Goal: Information Seeking & Learning: Learn about a topic

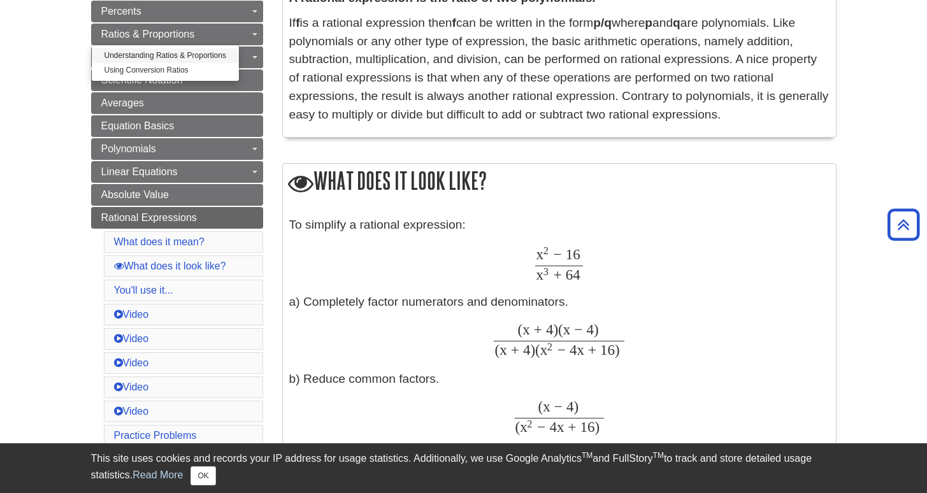
scroll to position [378, 0]
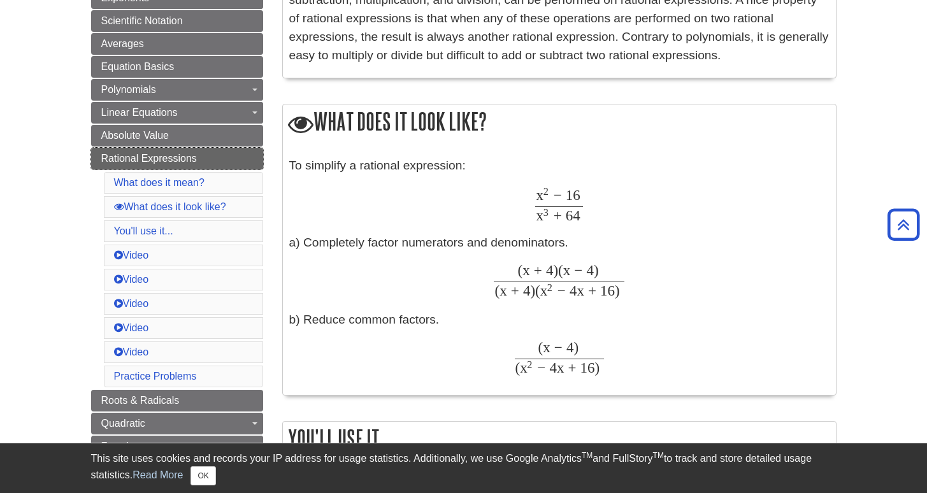
click at [201, 157] on link "Rational Expressions" at bounding box center [177, 159] width 172 height 22
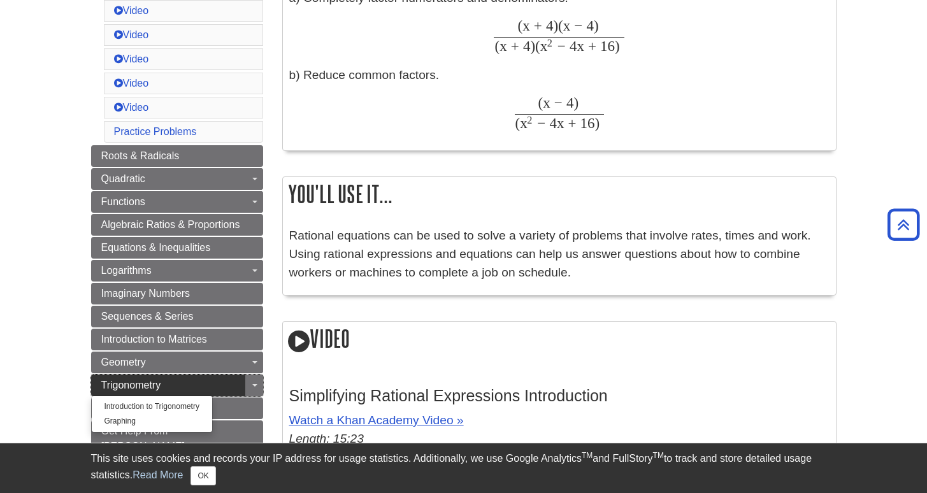
scroll to position [712, 0]
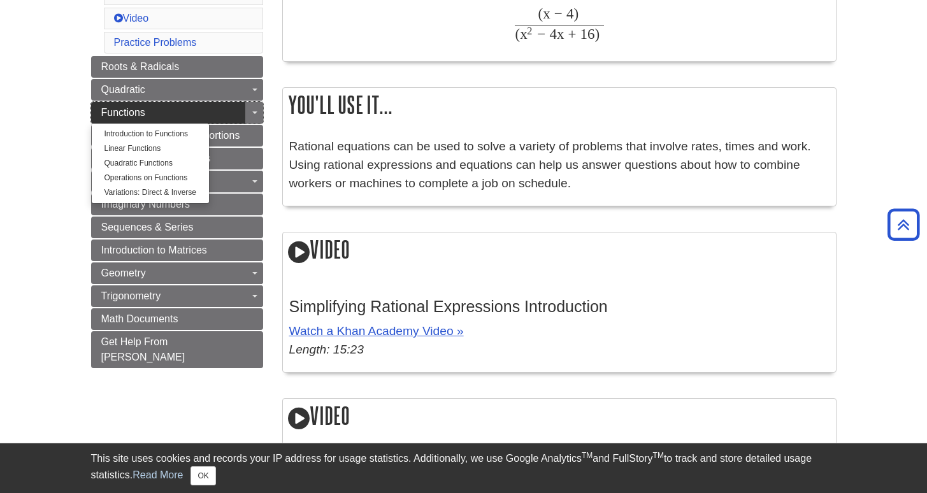
click at [219, 115] on link "Functions" at bounding box center [177, 113] width 172 height 22
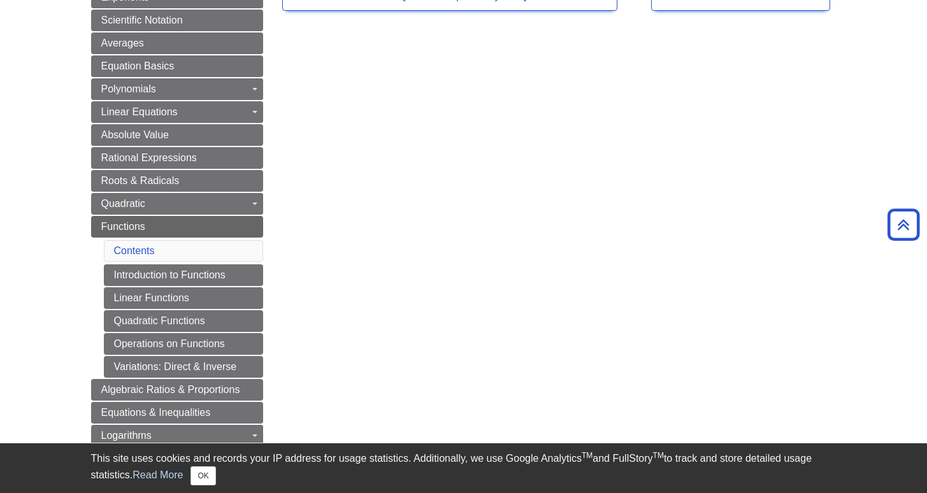
scroll to position [380, 0]
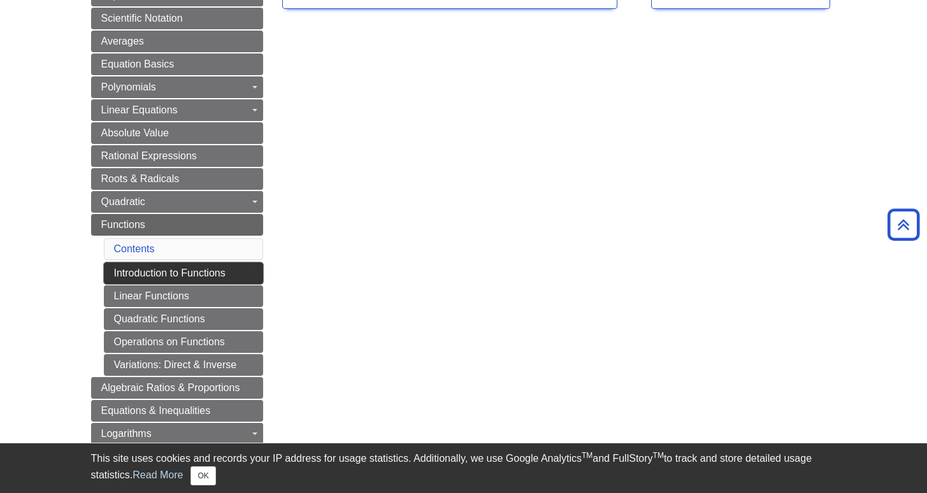
click at [229, 267] on link "Introduction to Functions" at bounding box center [183, 273] width 159 height 22
